Goal: Task Accomplishment & Management: Manage account settings

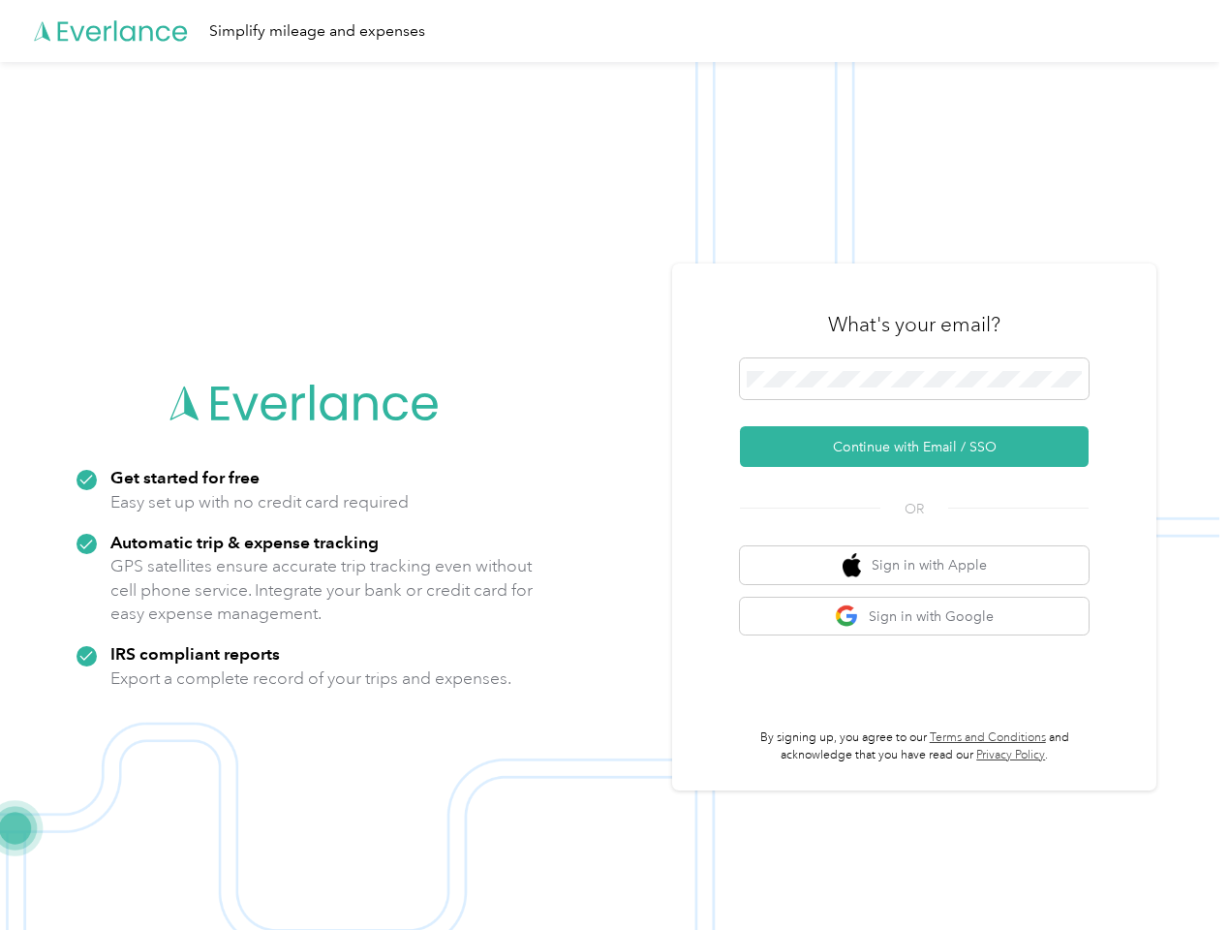
click at [614, 465] on img at bounding box center [609, 527] width 1219 height 930
click at [614, 31] on div "Simplify mileage and expenses" at bounding box center [609, 31] width 1219 height 62
click at [922, 446] on button "Continue with Email / SSO" at bounding box center [914, 446] width 349 height 41
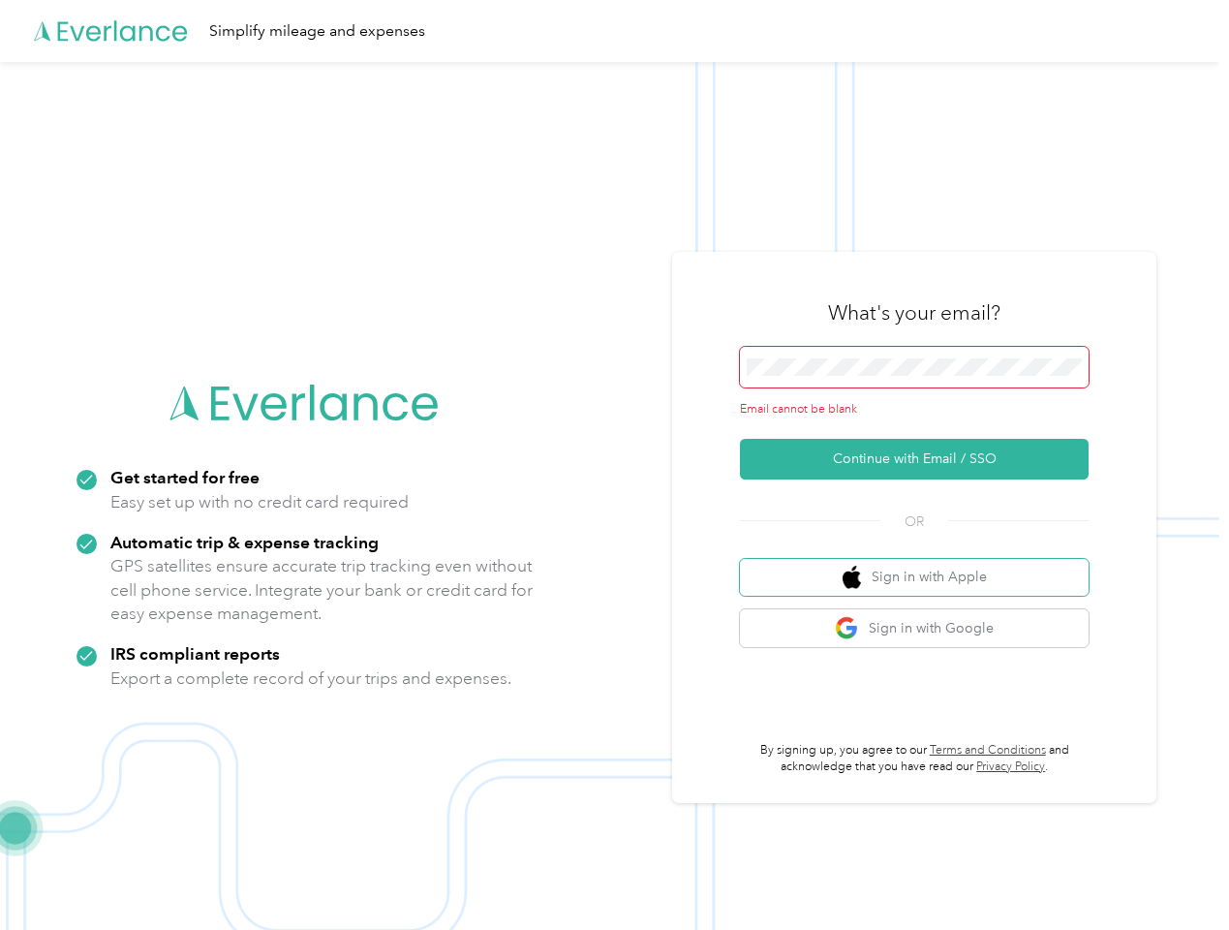
click at [922, 565] on button "Sign in with Apple" at bounding box center [914, 578] width 349 height 38
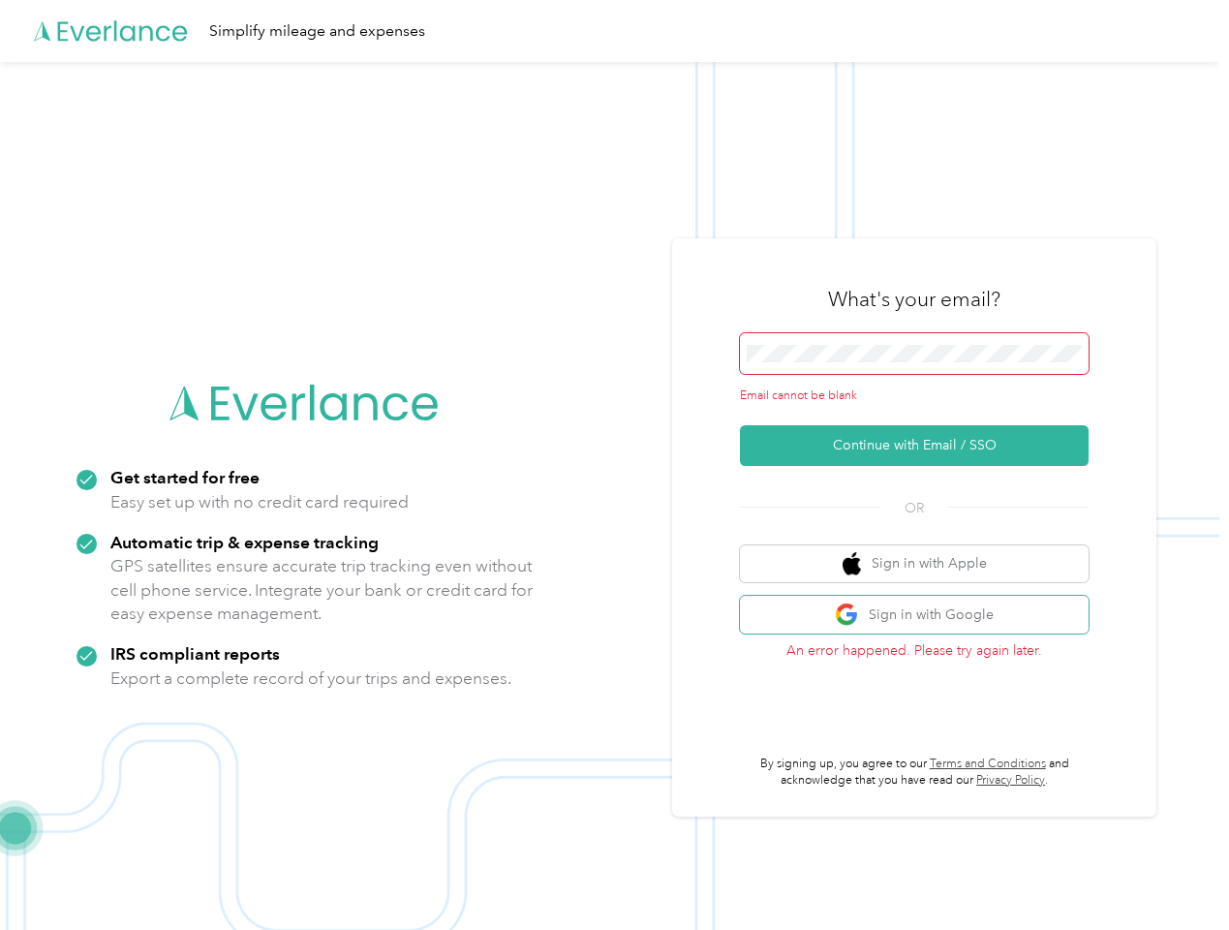
click at [922, 616] on button "Sign in with Google" at bounding box center [914, 615] width 349 height 38
